Goal: Information Seeking & Learning: Compare options

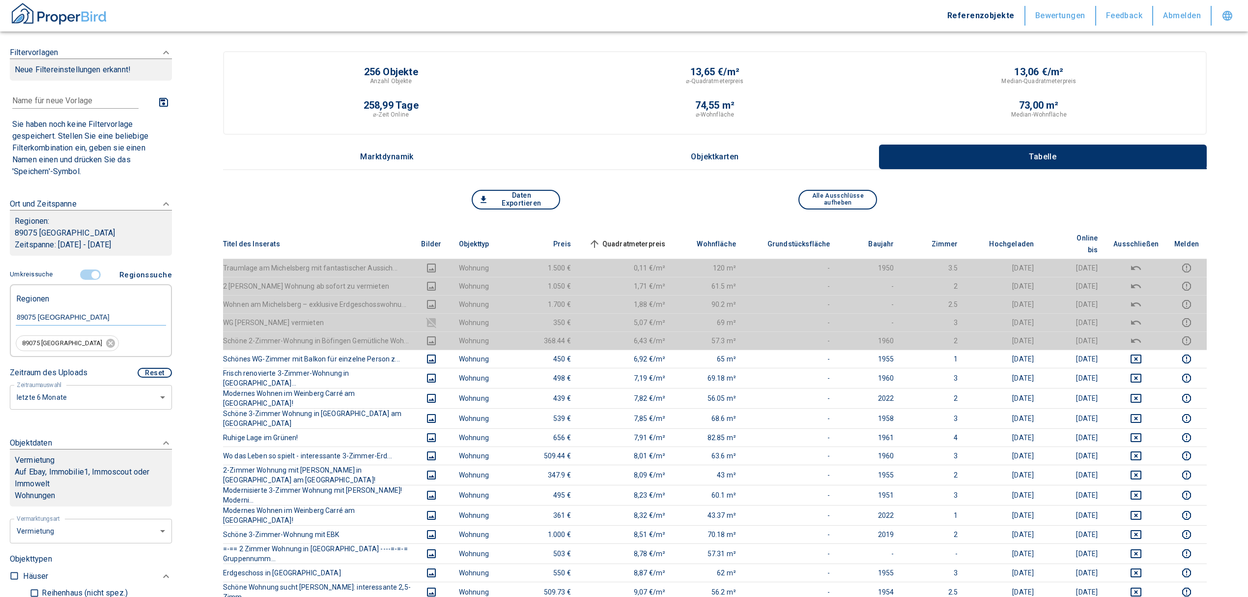
click at [95, 269] on input "controlled" at bounding box center [95, 274] width 29 height 11
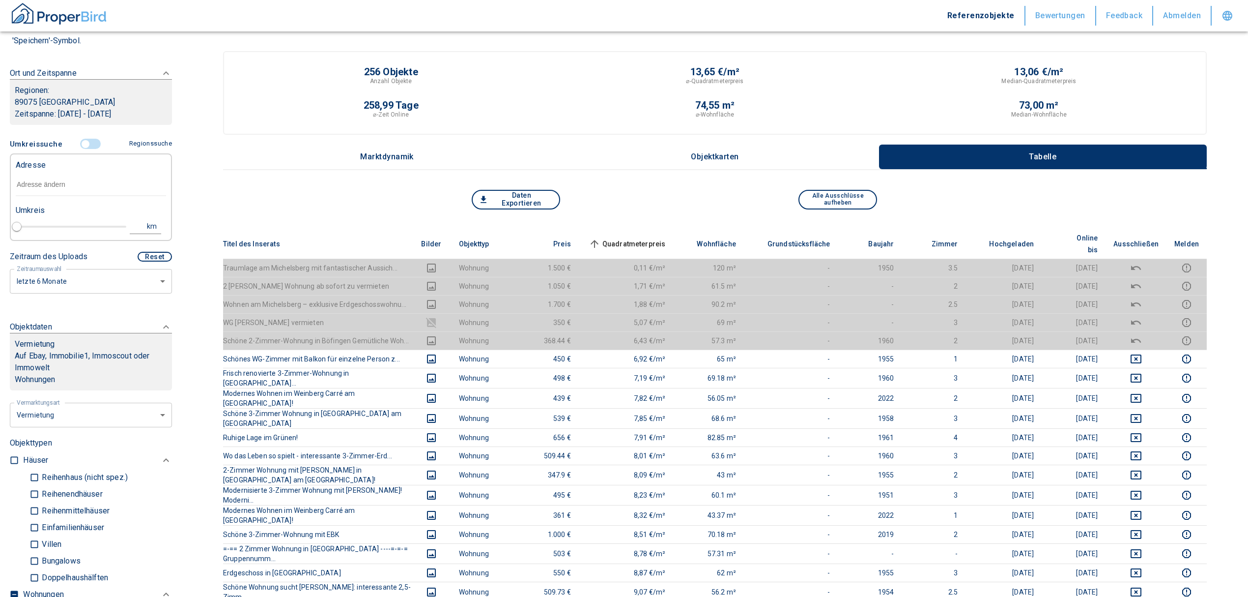
click at [59, 179] on input "text" at bounding box center [91, 184] width 150 height 23
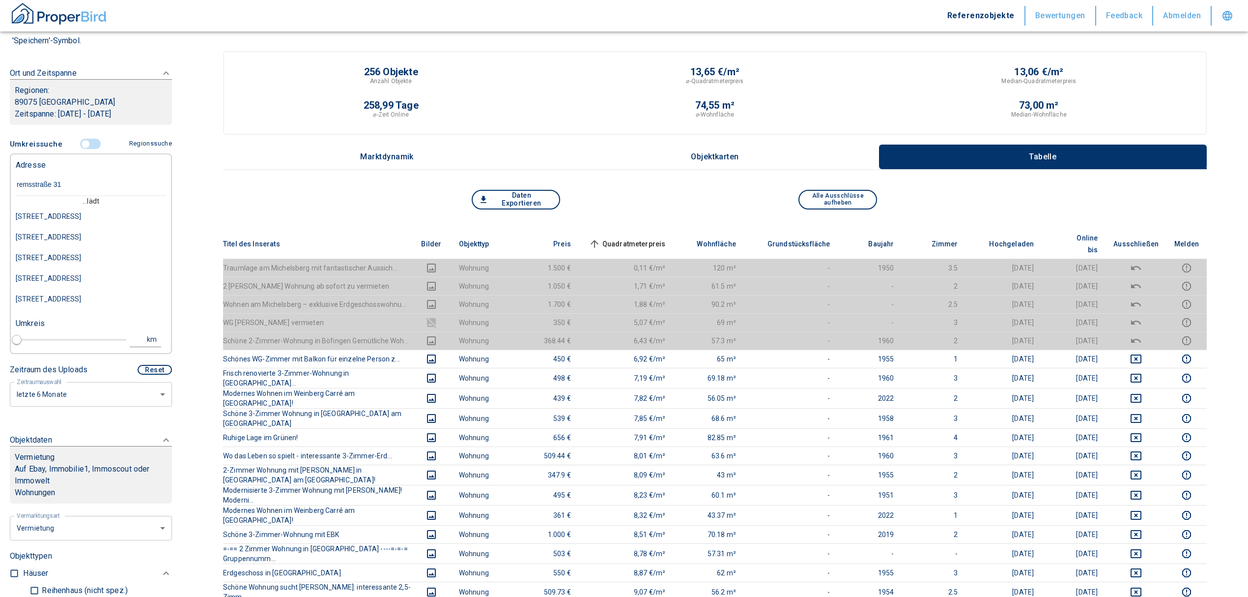
type input "remsstraße 31 w"
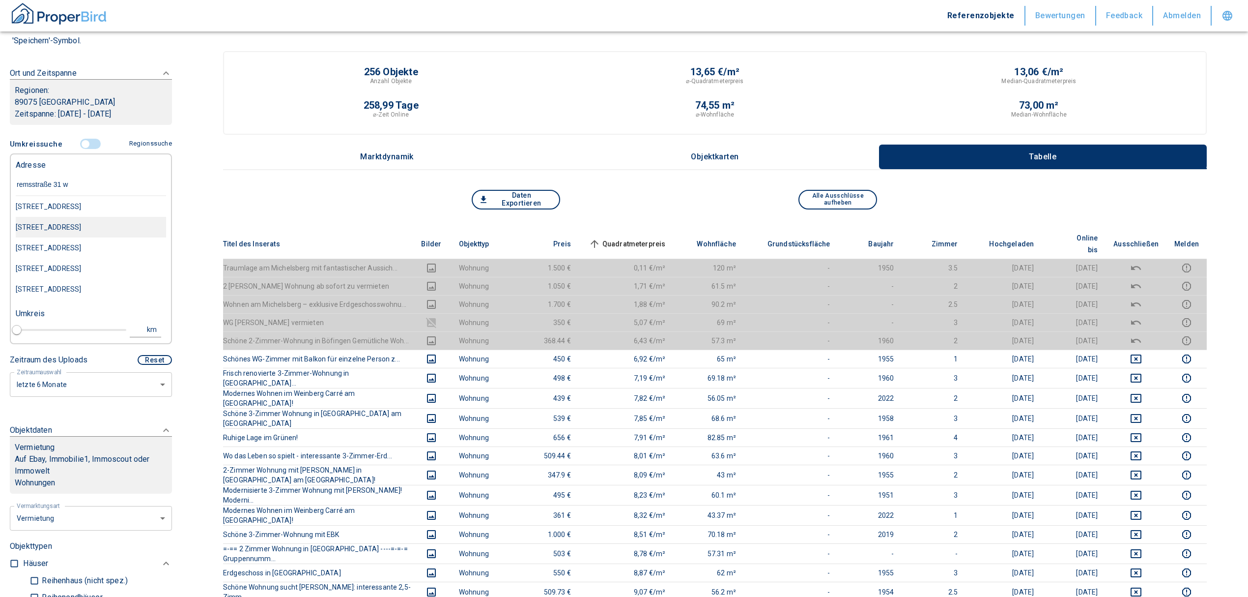
click at [85, 234] on div "[STREET_ADDRESS]" at bounding box center [91, 227] width 150 height 21
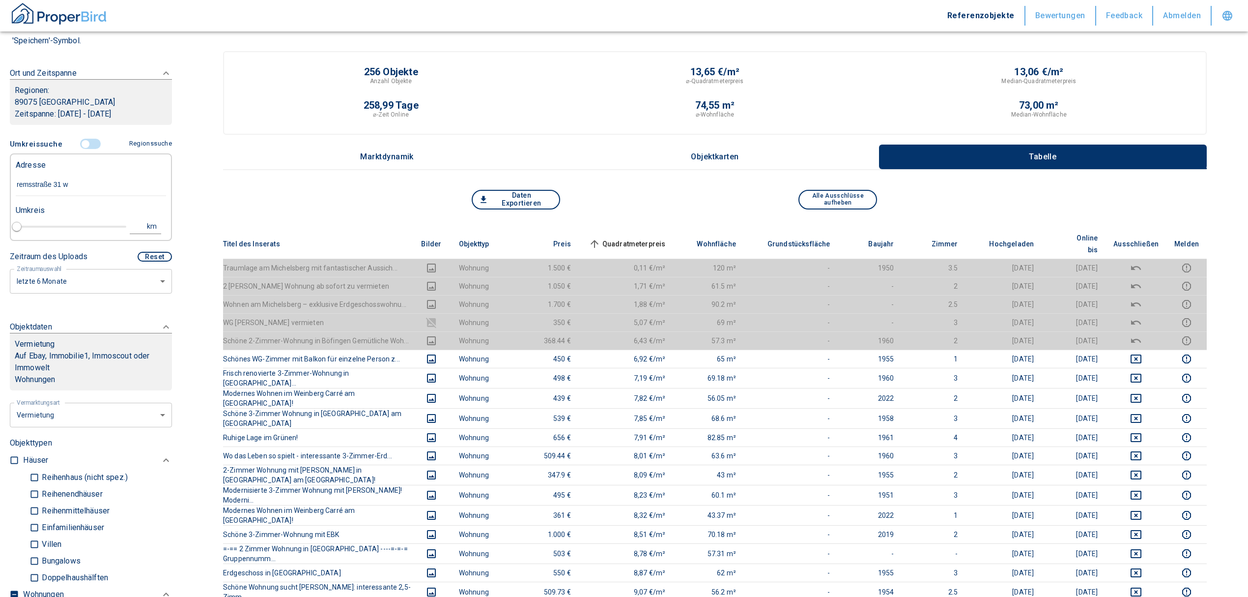
type input "2020"
type input "[STREET_ADDRESS]"
type input "1"
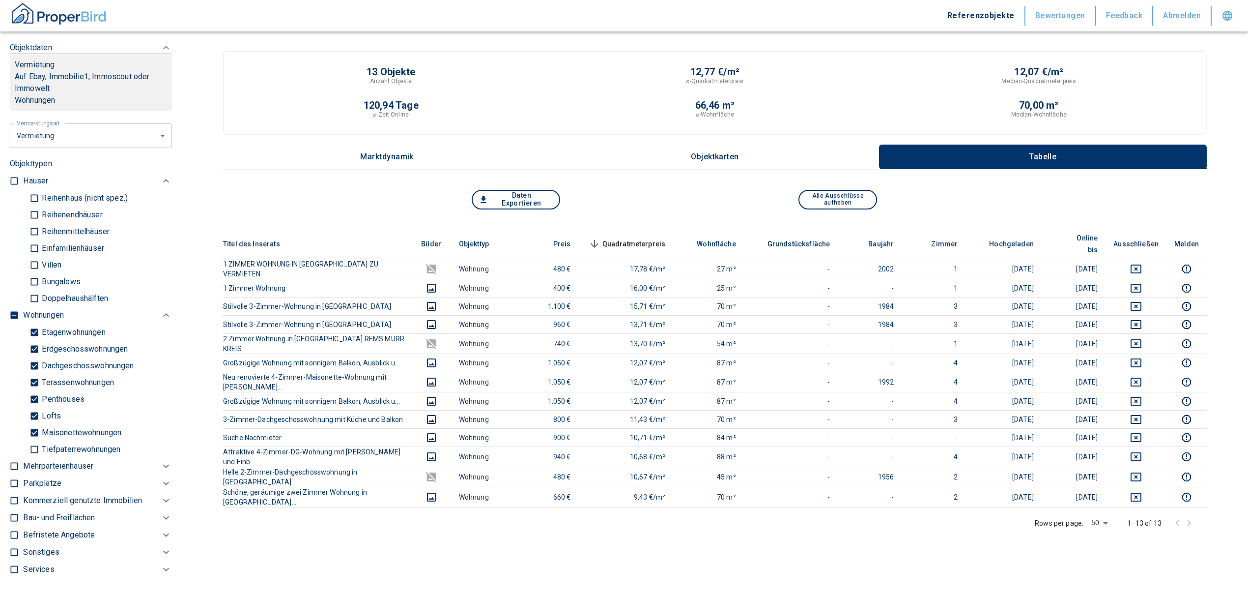
scroll to position [393, 0]
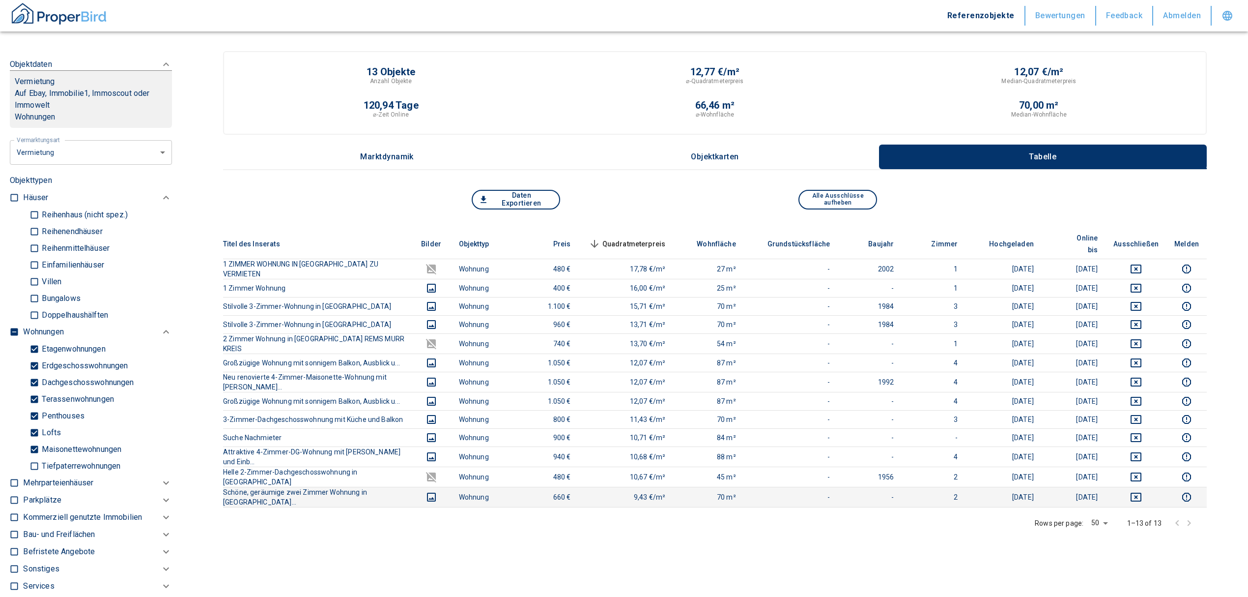
type input "[STREET_ADDRESS]"
click at [1142, 491] on icon "deselect this listing" at bounding box center [1136, 497] width 12 height 12
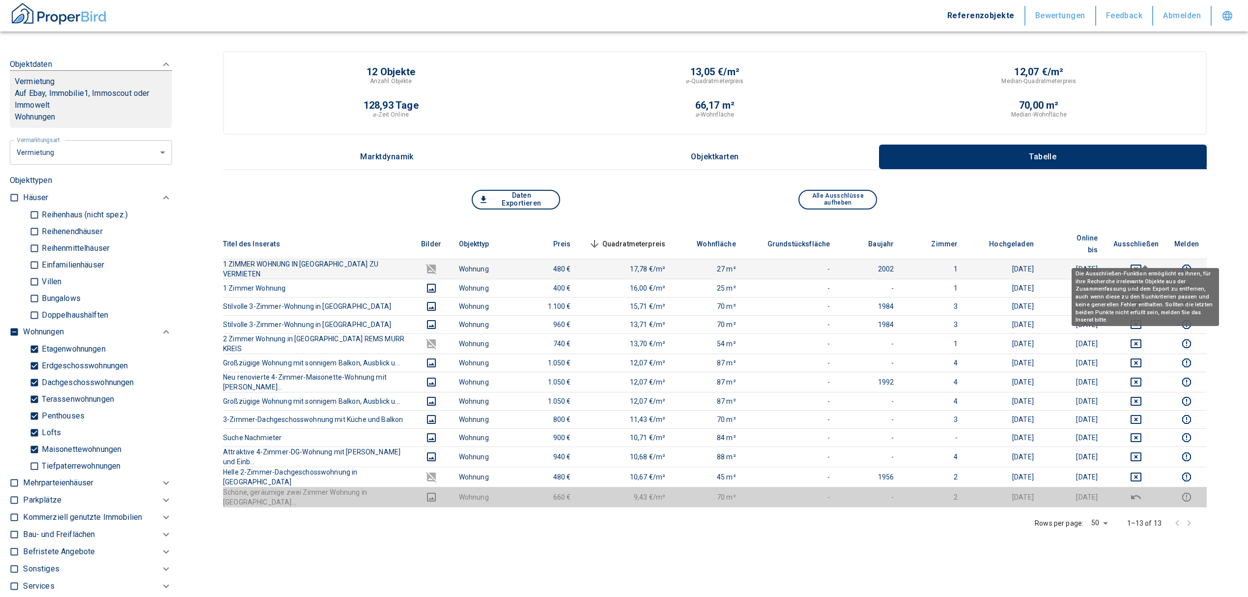
click at [1142, 263] on icon "deselect this listing" at bounding box center [1136, 269] width 12 height 12
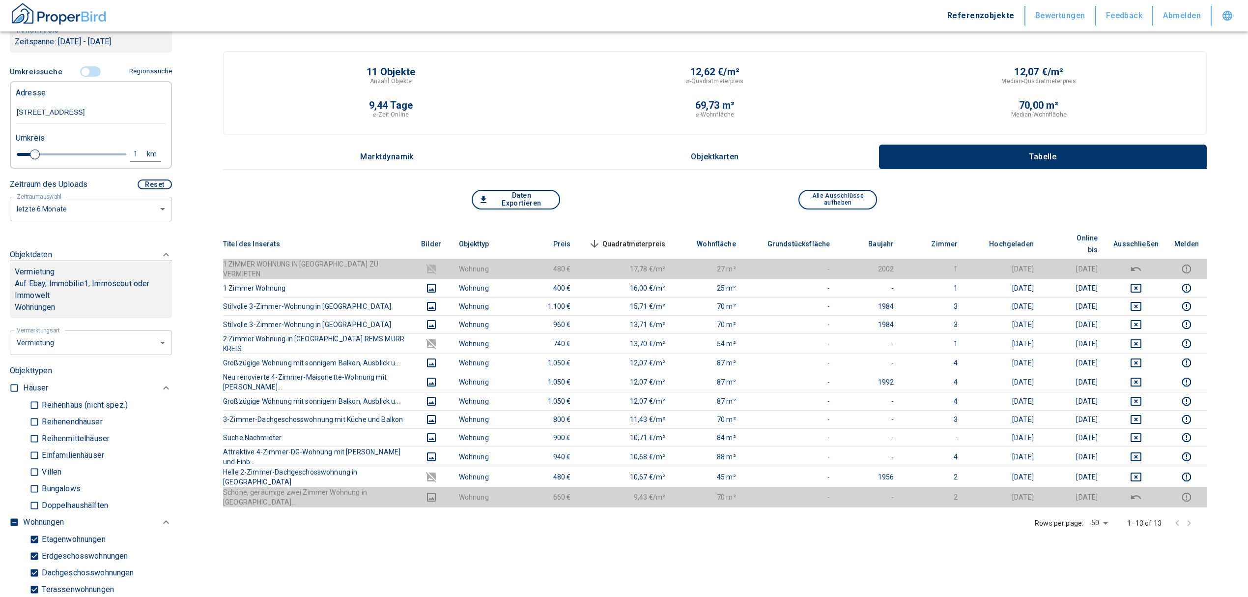
scroll to position [197, 0]
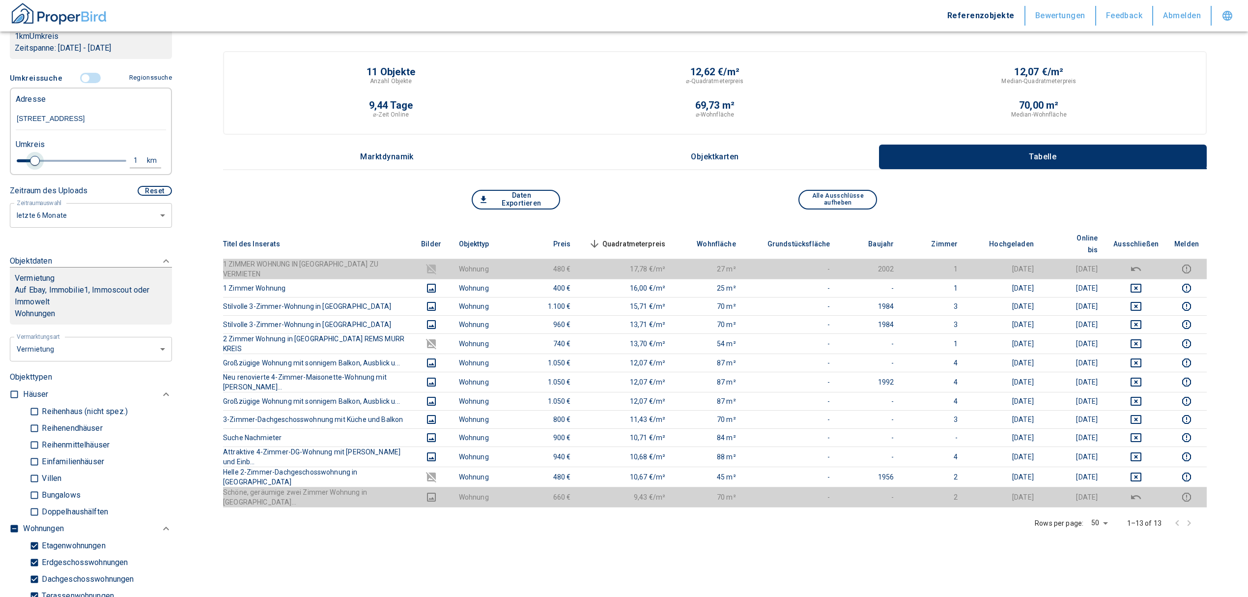
type input "2020"
type input "1.2"
type input "2020"
type input "1.4"
type input "2020"
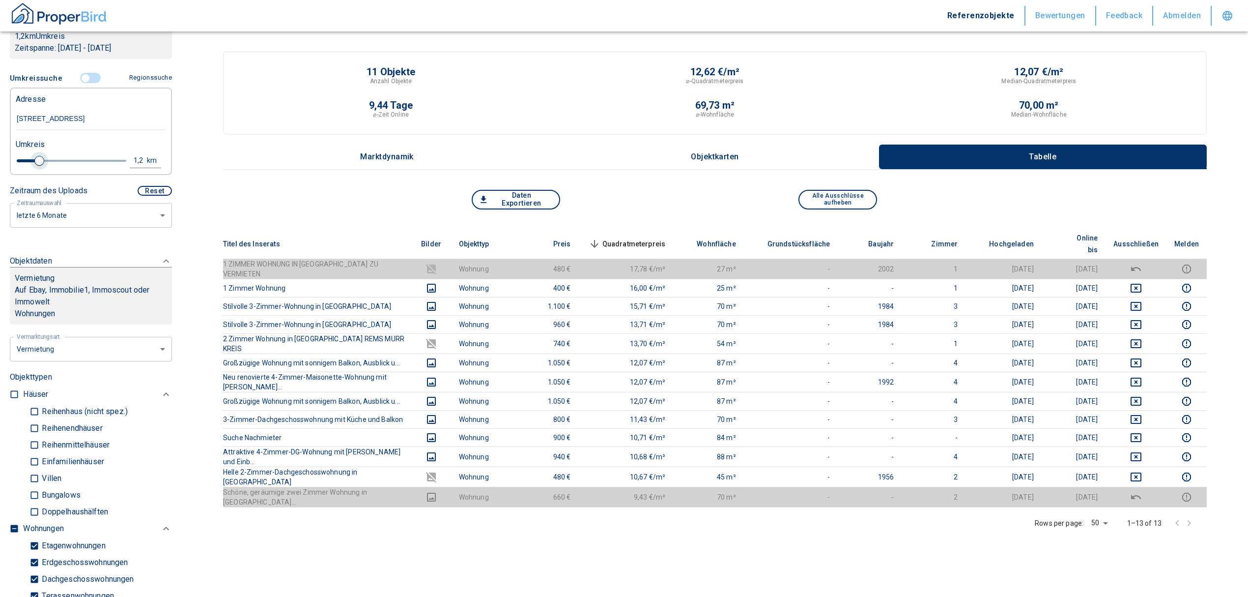
type input "1.6"
type input "2020"
type input "1.8"
type input "2020"
type input "2"
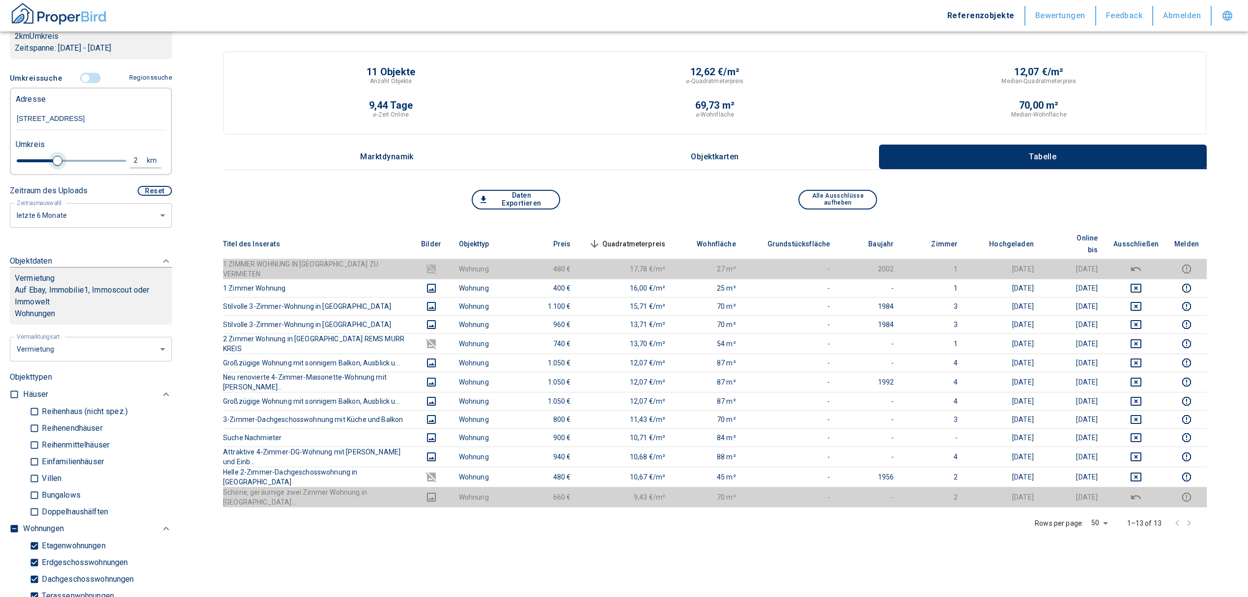
type input "2020"
type input "2.2"
type input "2020"
type input "2"
drag, startPoint x: 38, startPoint y: 159, endPoint x: 53, endPoint y: 160, distance: 15.3
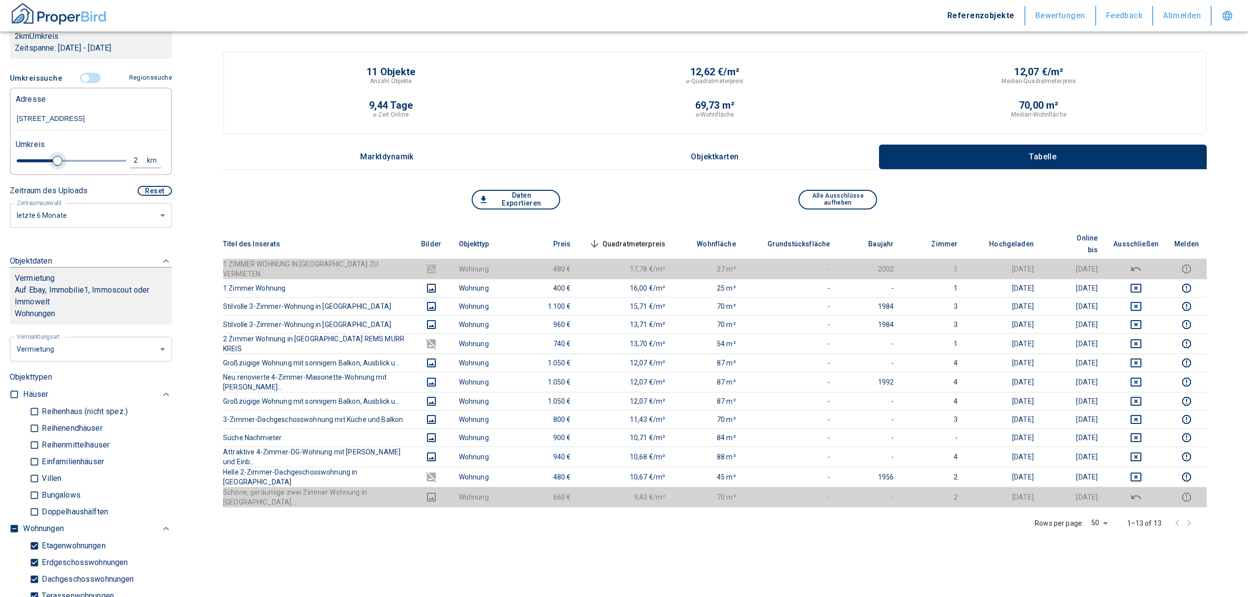
click at [53, 160] on span at bounding box center [58, 161] width 10 height 10
type input "2020"
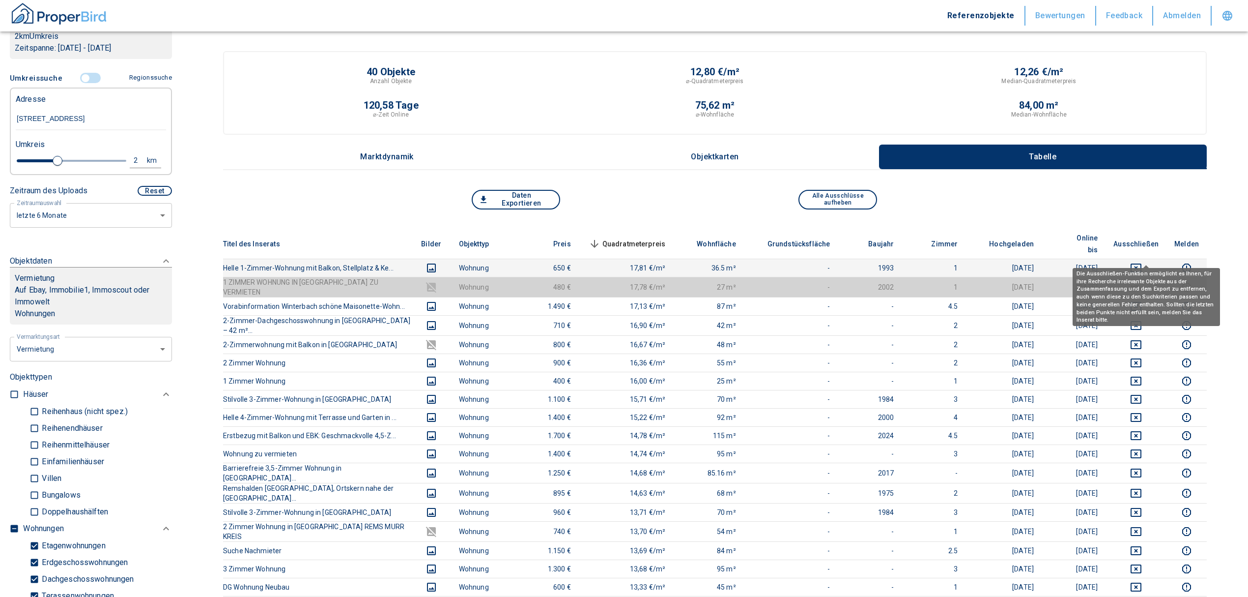
click at [1141, 263] on icon "deselect this listing" at bounding box center [1136, 267] width 11 height 9
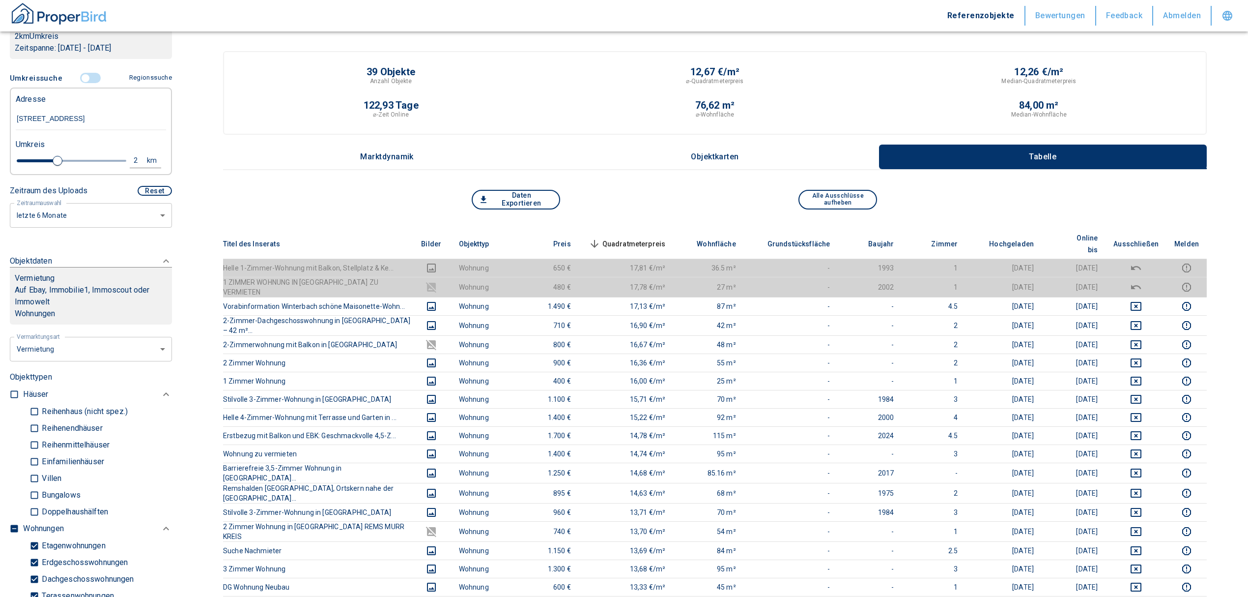
click at [648, 238] on span "Quadratmeterpreis sorted descending" at bounding box center [626, 244] width 79 height 12
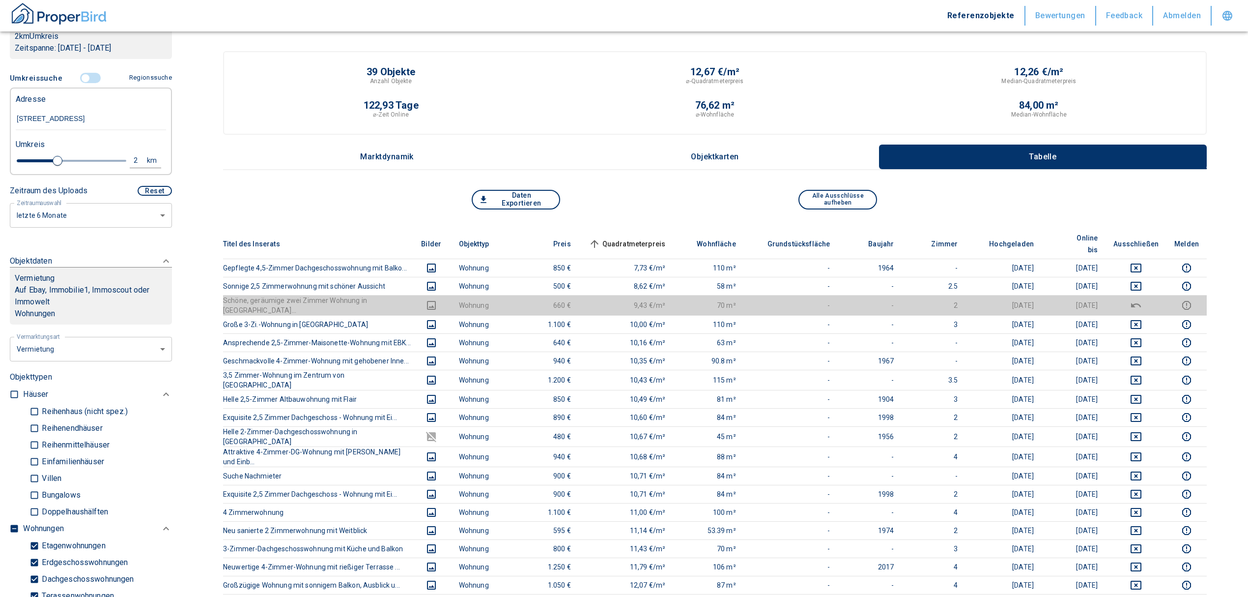
click at [652, 238] on span "Quadratmeterpreis sorted ascending" at bounding box center [626, 244] width 79 height 12
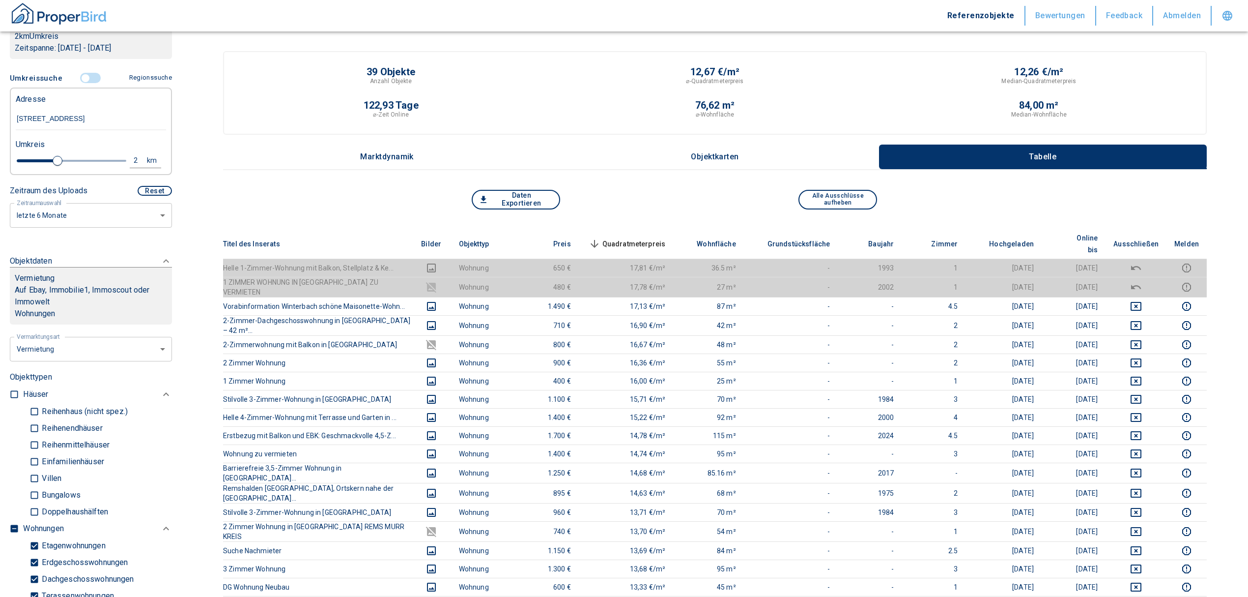
click at [649, 229] on th "Quadratmeterpreis sorted descending" at bounding box center [626, 244] width 95 height 30
click at [646, 239] on span "Quadratmeterpreis sorted descending" at bounding box center [626, 244] width 79 height 12
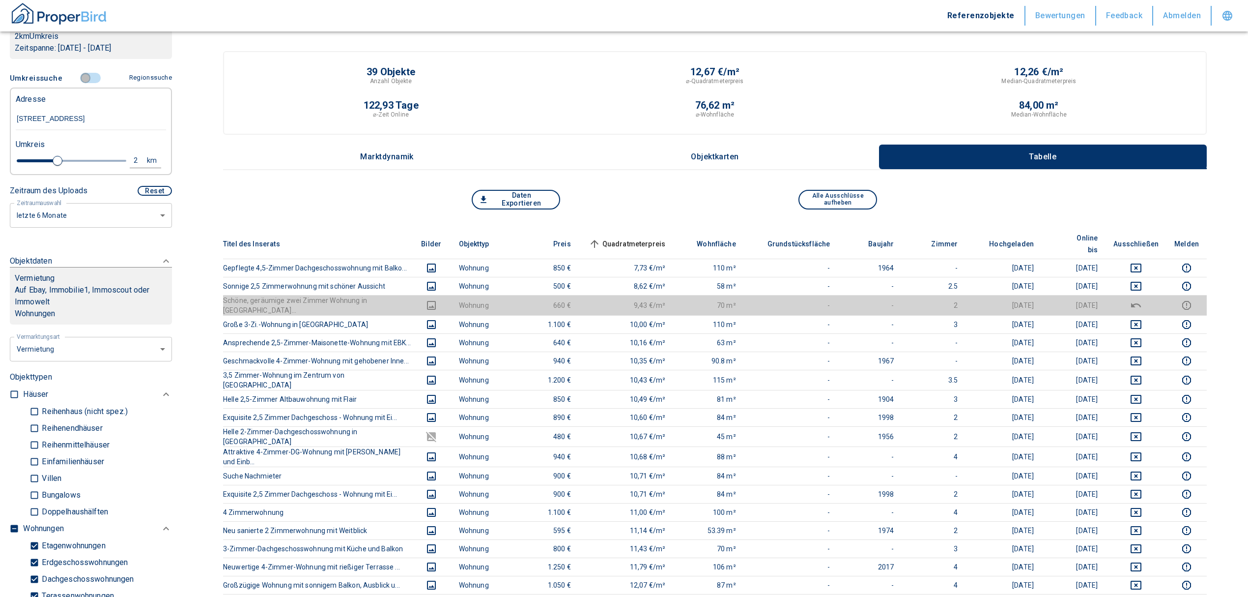
click at [81, 77] on input "controlled" at bounding box center [85, 78] width 29 height 11
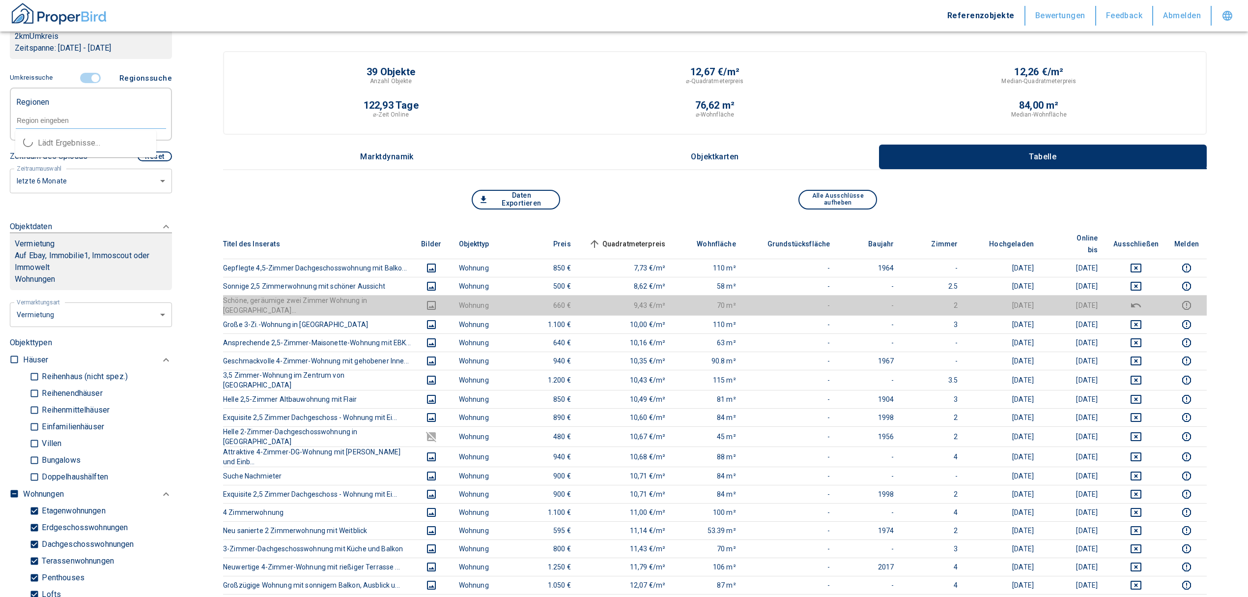
click at [46, 121] on input "text" at bounding box center [91, 120] width 150 height 9
click at [58, 142] on li "73650 Winterbach" at bounding box center [85, 143] width 141 height 18
type input "73650"
type input "2020"
type input "73650 Winterbach"
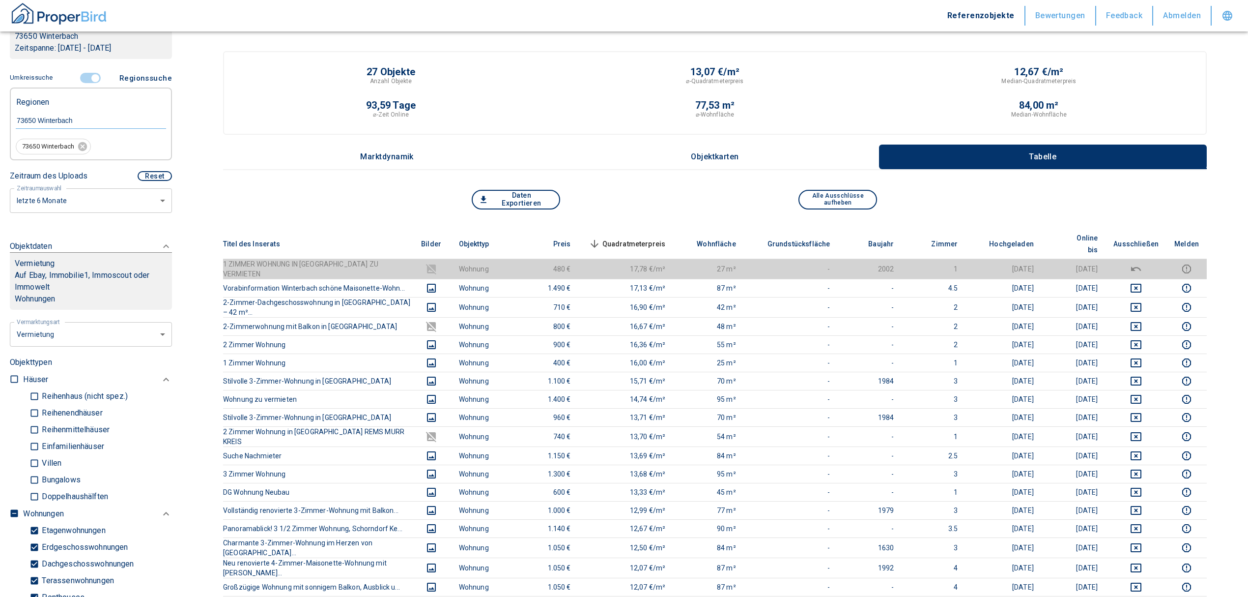
click at [652, 238] on span "Quadratmeterpreis sorted descending" at bounding box center [626, 244] width 79 height 12
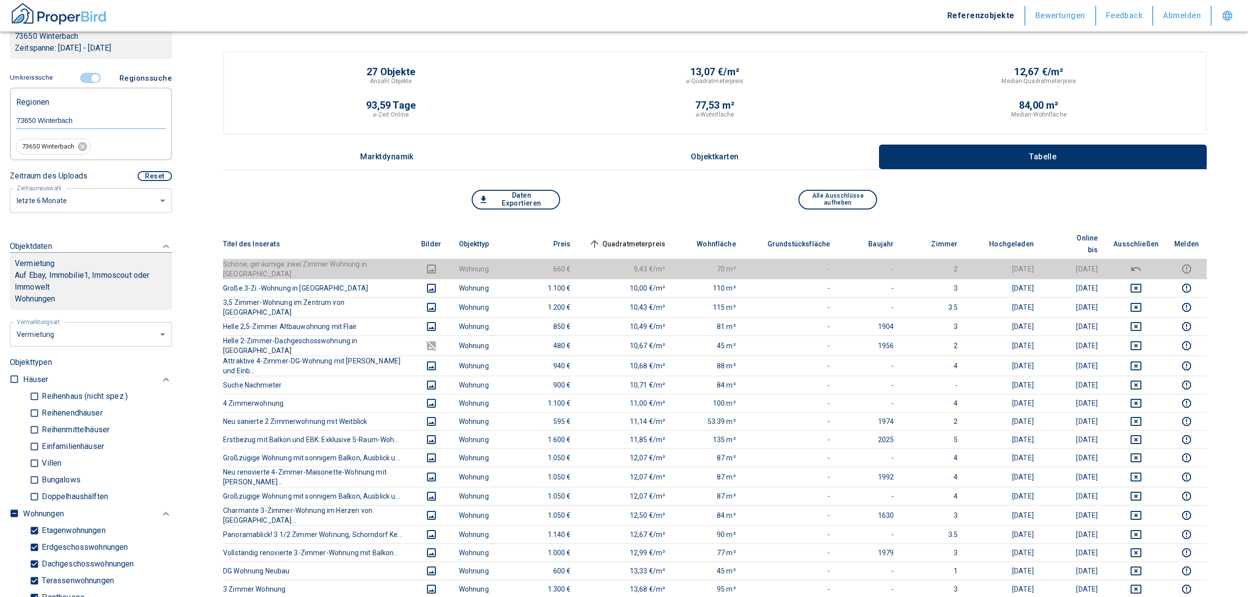
click at [652, 238] on span "Quadratmeterpreis sorted ascending" at bounding box center [626, 244] width 79 height 12
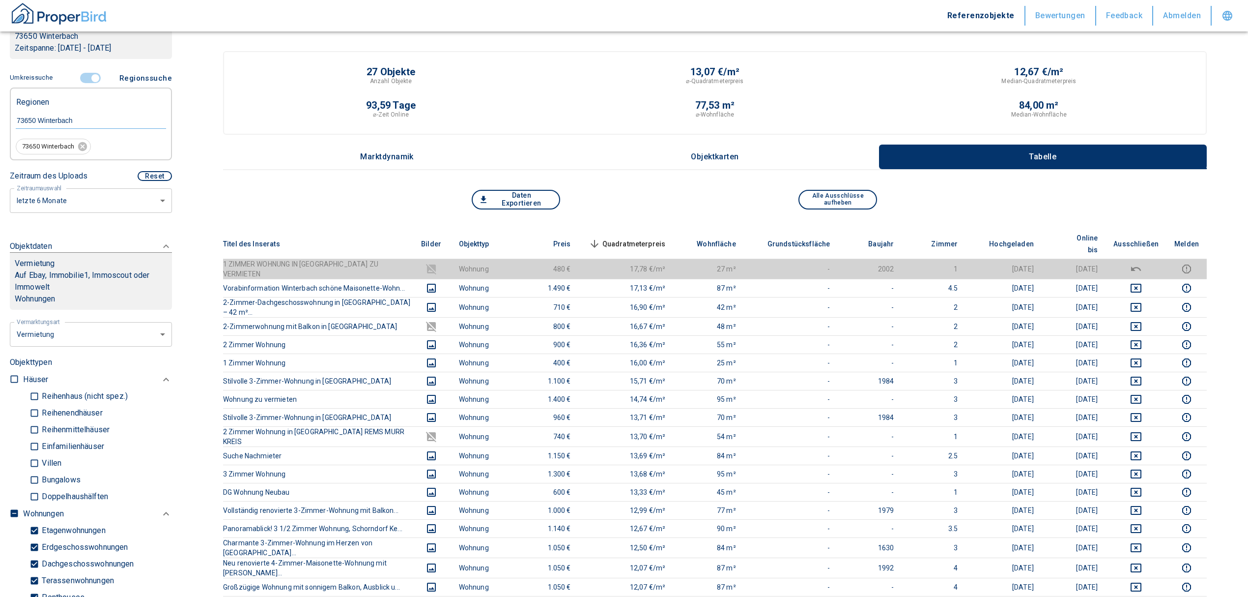
click at [639, 238] on span "Quadratmeterpreis sorted descending" at bounding box center [626, 244] width 79 height 12
